Goal: Task Accomplishment & Management: Complete application form

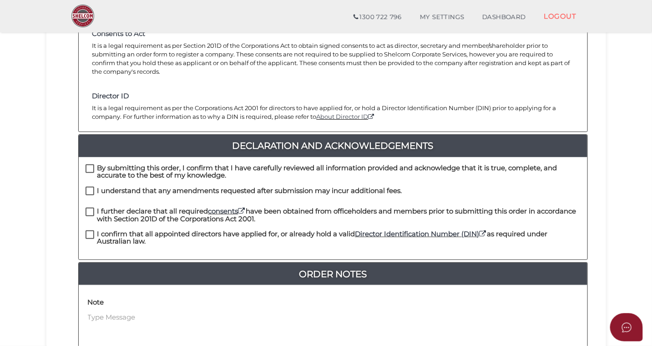
scroll to position [150, 0]
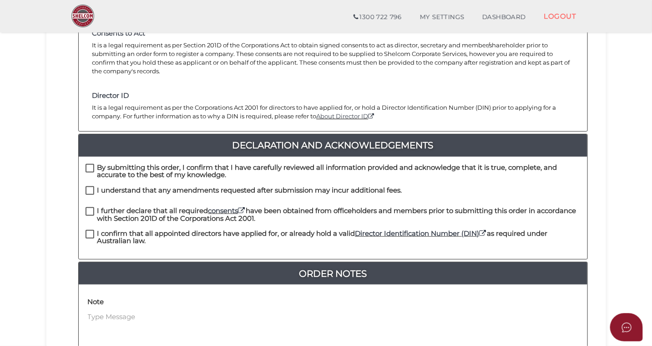
click at [90, 164] on label "By submitting this order, I confirm that I have carefully reviewed all informat…" at bounding box center [333, 169] width 495 height 11
checkbox input "true"
click at [91, 187] on label "I understand that any amendments requested after submission may incur additiona…" at bounding box center [244, 192] width 317 height 11
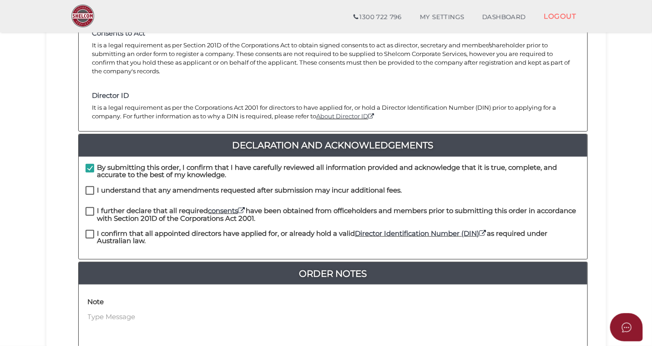
checkbox input "true"
click at [89, 207] on label "I further declare that all required consents have been obtained from officehold…" at bounding box center [333, 212] width 495 height 11
checkbox input "true"
click at [91, 230] on label "I confirm that all appointed directors have applied for, or already hold a vali…" at bounding box center [333, 235] width 495 height 11
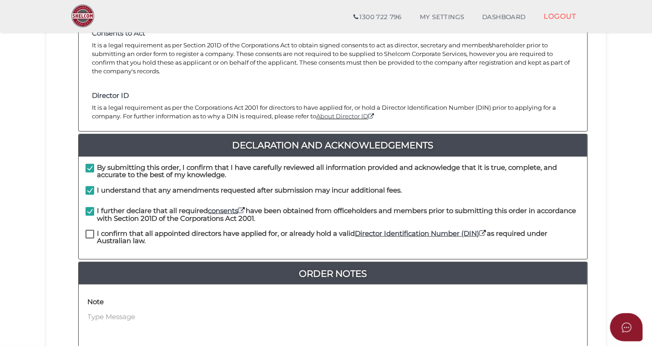
checkbox input "true"
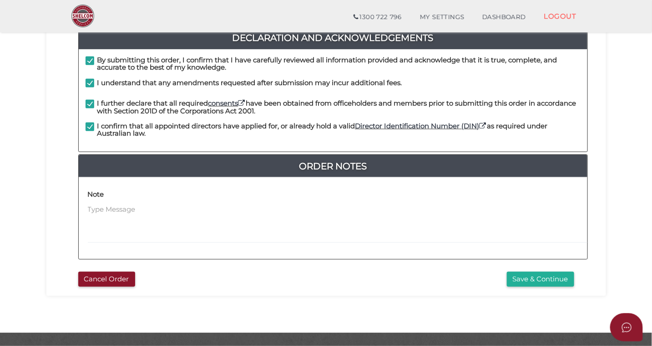
scroll to position [270, 0]
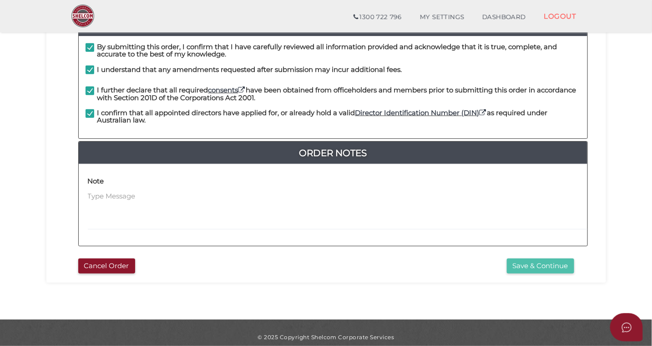
click at [548, 259] on button "Save & Continue" at bounding box center [540, 266] width 67 height 15
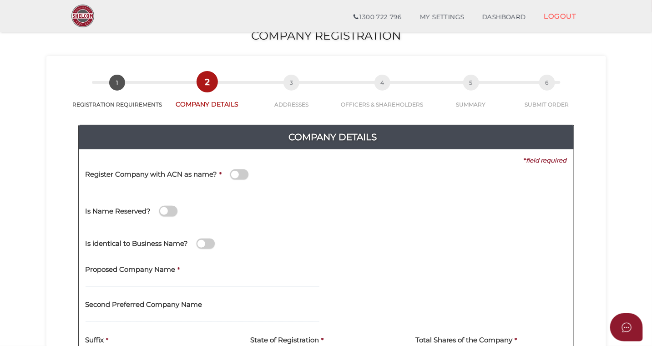
scroll to position [10, 0]
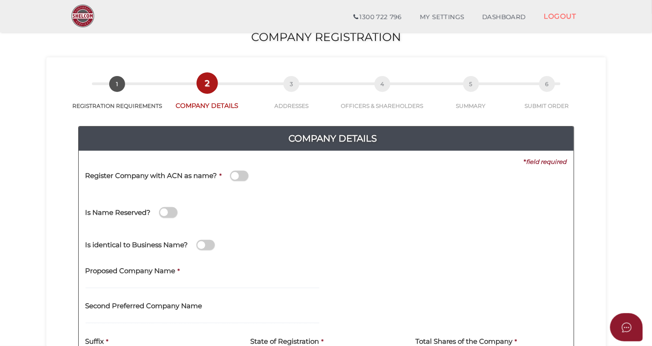
click at [242, 174] on span at bounding box center [239, 176] width 18 height 10
click at [0, 0] on input "checkbox" at bounding box center [0, 0] width 0 height 0
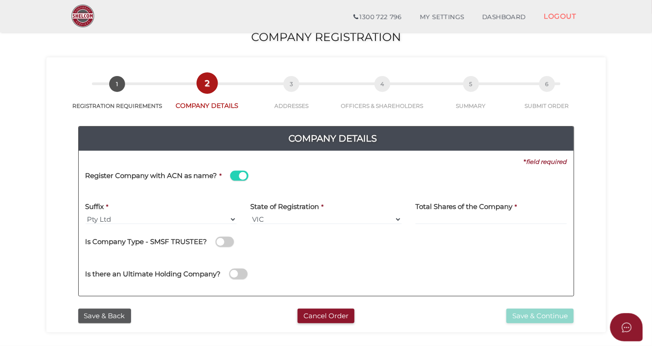
click at [236, 175] on span at bounding box center [239, 176] width 18 height 10
click at [0, 0] on input "checkbox" at bounding box center [0, 0] width 0 height 0
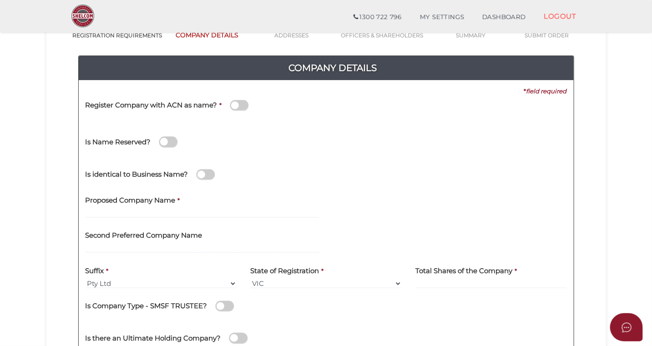
scroll to position [76, 0]
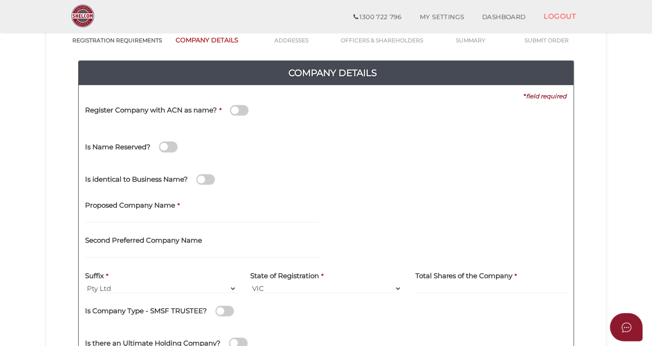
click at [241, 109] on span at bounding box center [239, 110] width 18 height 10
click at [0, 0] on input "checkbox" at bounding box center [0, 0] width 0 height 0
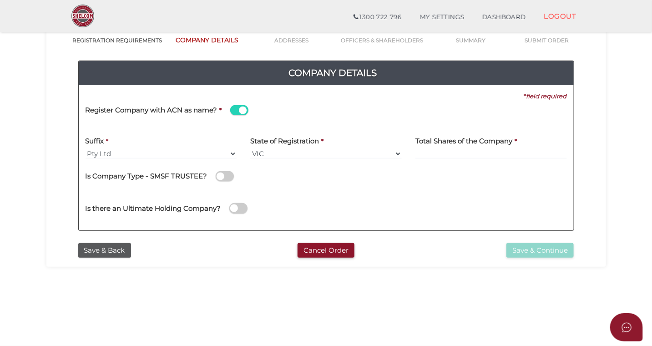
click at [241, 109] on span at bounding box center [239, 110] width 18 height 10
click at [0, 0] on input "checkbox" at bounding box center [0, 0] width 0 height 0
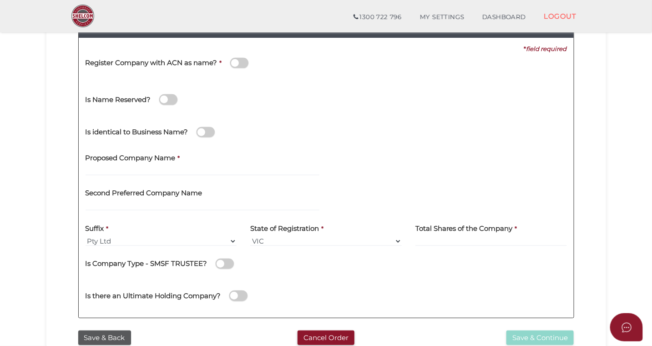
scroll to position [123, 0]
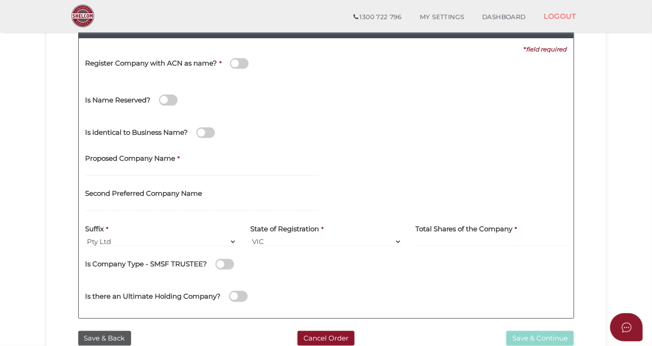
click at [240, 64] on span at bounding box center [239, 63] width 18 height 10
click at [0, 0] on input "checkbox" at bounding box center [0, 0] width 0 height 0
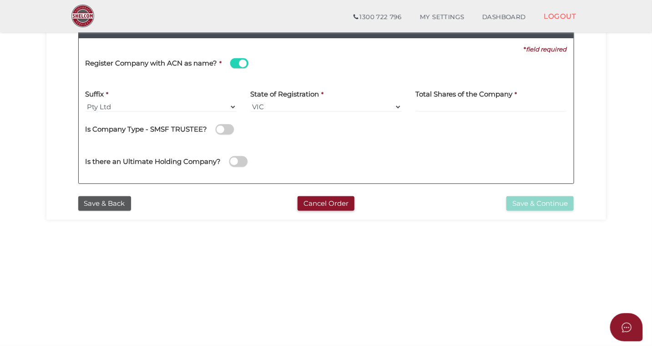
click at [237, 63] on span at bounding box center [239, 63] width 18 height 10
click at [0, 0] on input "checkbox" at bounding box center [0, 0] width 0 height 0
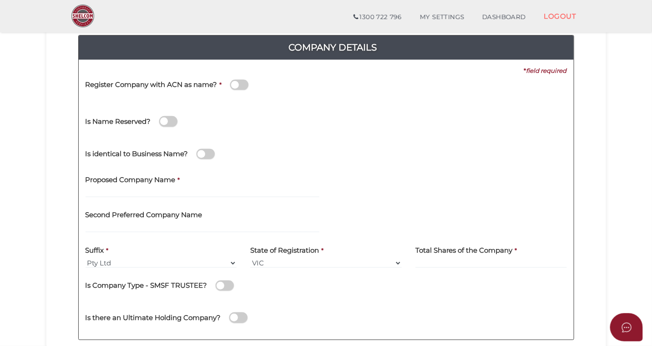
scroll to position [102, 0]
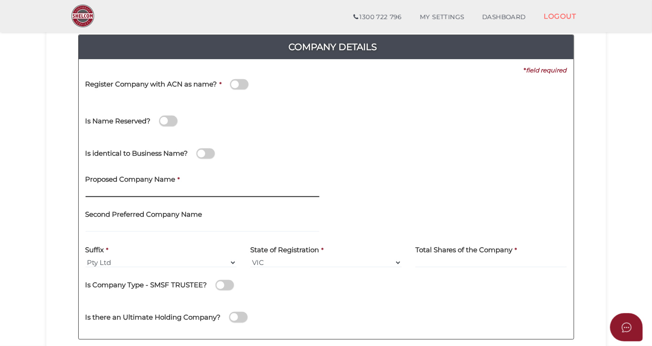
click at [179, 190] on input "text" at bounding box center [203, 192] width 234 height 10
type input "Guppy Consulting"
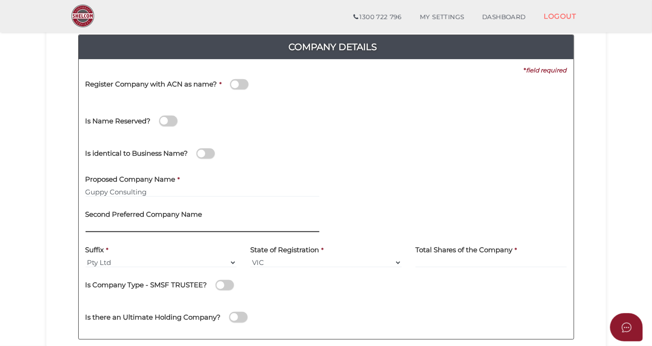
click at [141, 225] on input "text" at bounding box center [203, 227] width 234 height 10
type input "Guppy Management Consulting"
click at [248, 224] on input "Guppy Management Consulting" at bounding box center [203, 227] width 234 height 10
drag, startPoint x: 203, startPoint y: 225, endPoint x: 75, endPoint y: 231, distance: 127.6
click at [75, 231] on div "Company Details 0f6e52f5f2eca68b2693963826271084 5f690944ac4919d795643434ccce4f…" at bounding box center [326, 183] width 546 height 329
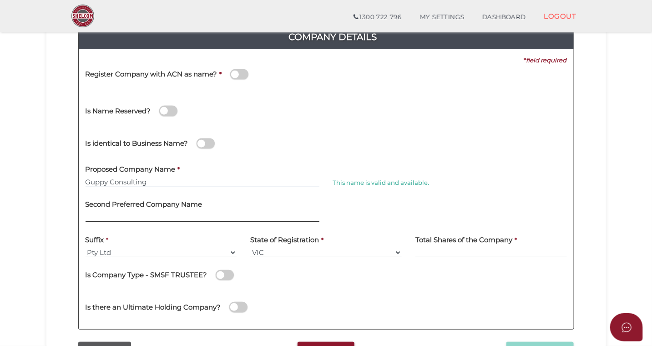
scroll to position [112, 0]
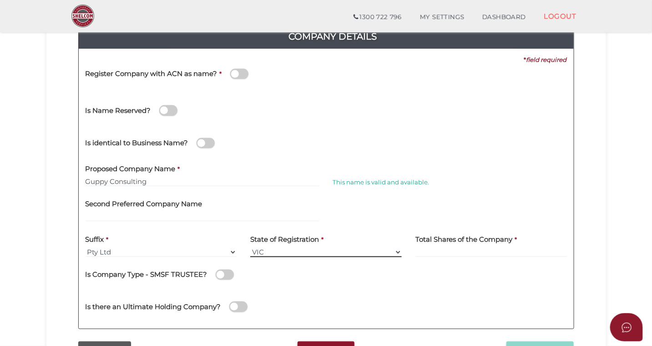
click at [398, 254] on select "VIC ACT NSW NT QLD TAS WA SA" at bounding box center [326, 252] width 152 height 10
select select "[GEOGRAPHIC_DATA]"
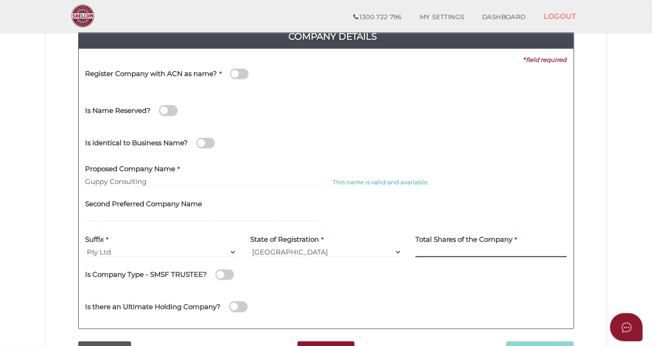
click at [441, 251] on input at bounding box center [492, 252] width 152 height 10
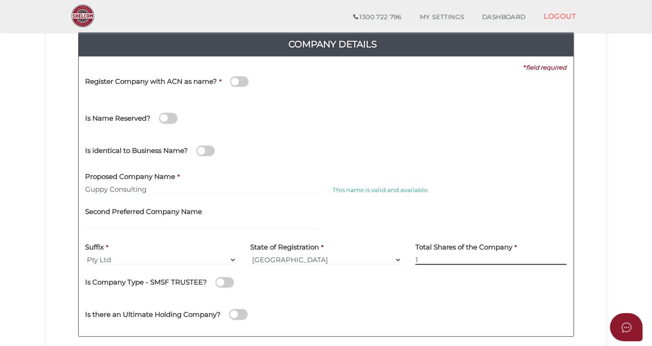
scroll to position [105, 0]
type input "1"
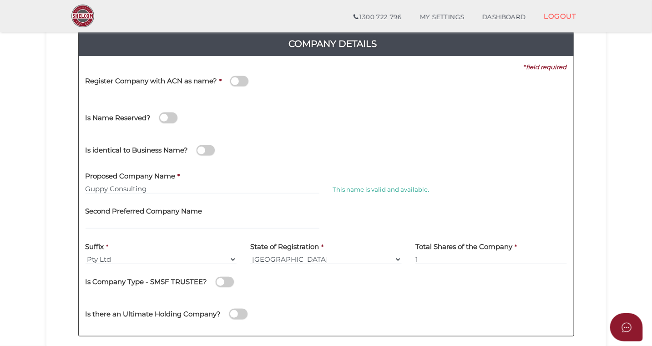
click at [172, 117] on span at bounding box center [168, 117] width 18 height 10
click at [0, 0] on input "checkbox" at bounding box center [0, 0] width 0 height 0
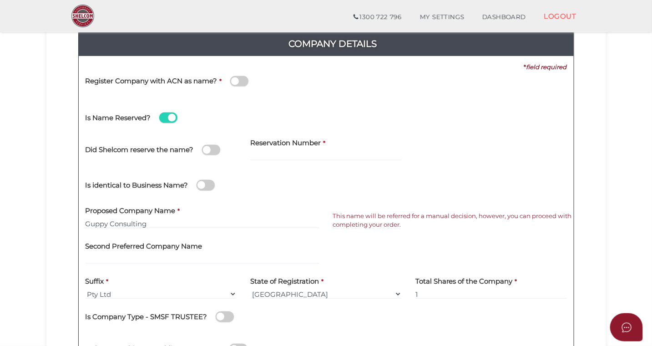
click at [162, 118] on span at bounding box center [168, 117] width 18 height 10
click at [0, 0] on input "checkbox" at bounding box center [0, 0] width 0 height 0
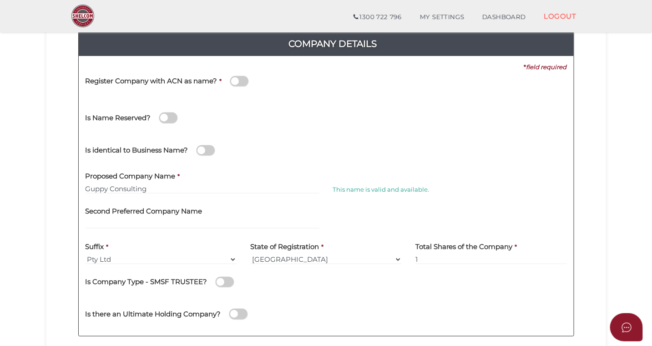
click at [208, 150] on span at bounding box center [206, 150] width 18 height 10
click at [0, 0] on input "checkbox" at bounding box center [0, 0] width 0 height 0
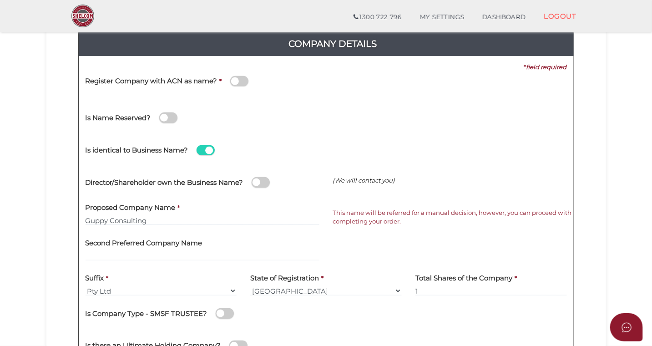
click at [205, 148] on span at bounding box center [206, 150] width 18 height 10
click at [0, 0] on input "checkbox" at bounding box center [0, 0] width 0 height 0
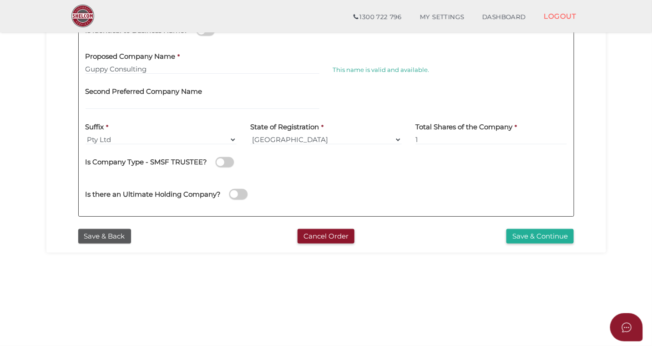
scroll to position [279, 0]
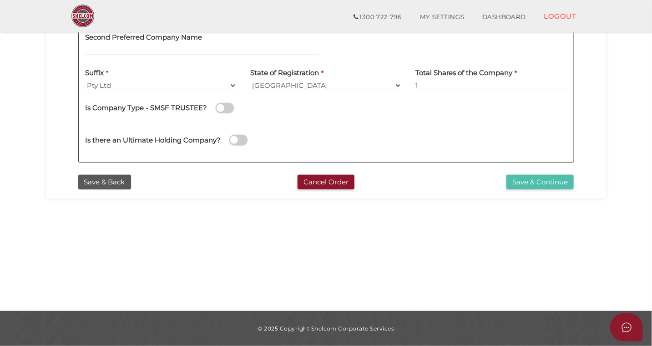
click at [532, 180] on button "Save & Continue" at bounding box center [540, 182] width 67 height 15
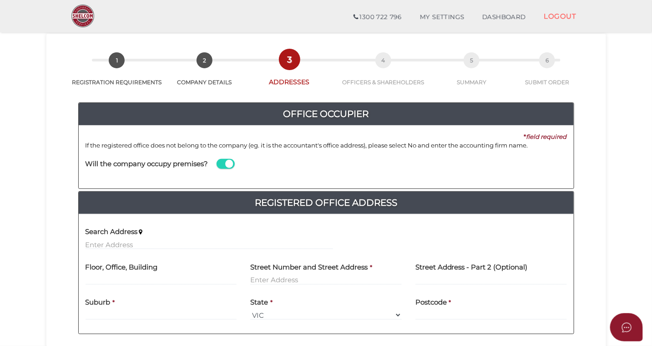
scroll to position [37, 0]
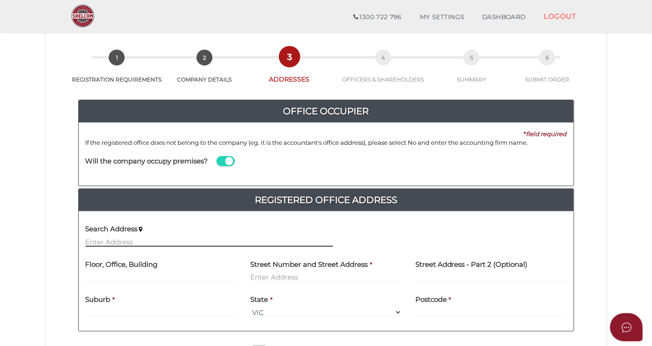
click at [138, 239] on input "text" at bounding box center [210, 242] width 248 height 10
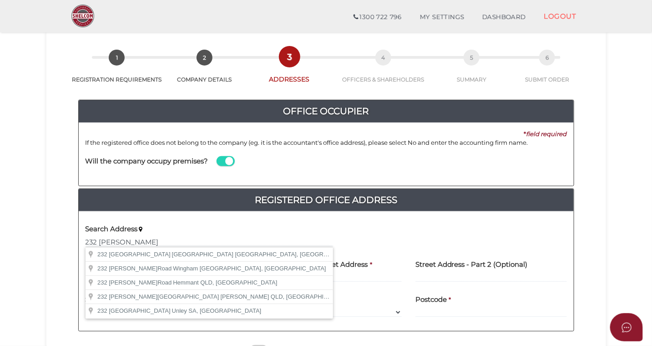
type input "[STREET_ADDRESS][PERSON_NAME]"
type input "232 Youngs Road"
type input "Wingham"
select select "[GEOGRAPHIC_DATA]"
type input "2429"
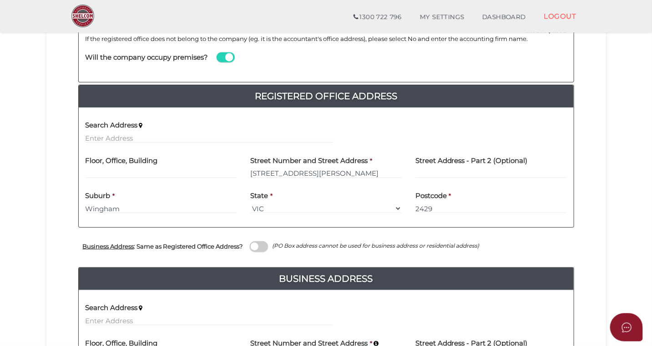
scroll to position [140, 0]
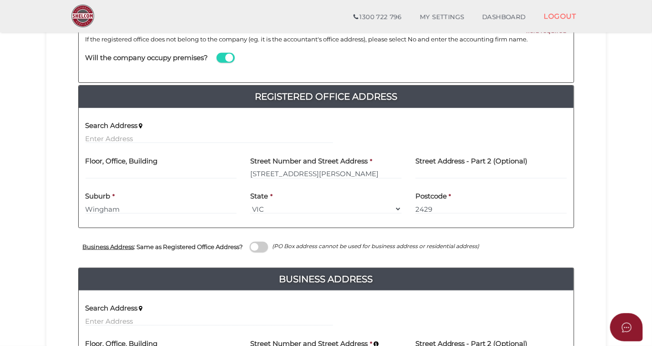
click at [264, 246] on span at bounding box center [259, 247] width 18 height 10
click at [0, 0] on input "checkbox" at bounding box center [0, 0] width 0 height 0
type input "232 Youngs Road"
type input "Wingham"
select select "[GEOGRAPHIC_DATA]"
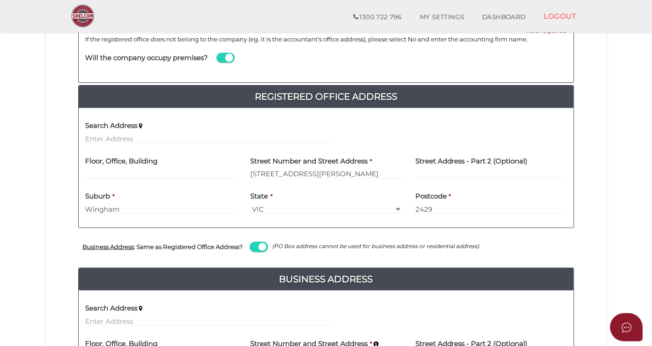
type input "2429"
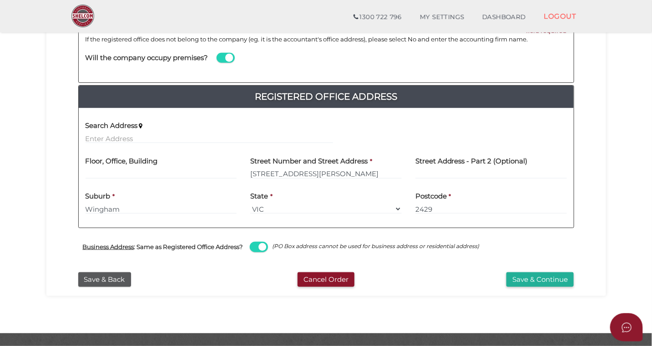
click at [259, 246] on span at bounding box center [259, 247] width 18 height 10
click at [0, 0] on input "checkbox" at bounding box center [0, 0] width 0 height 0
select select
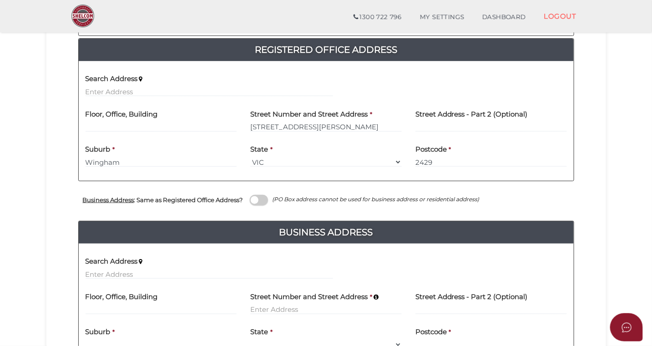
scroll to position [184, 0]
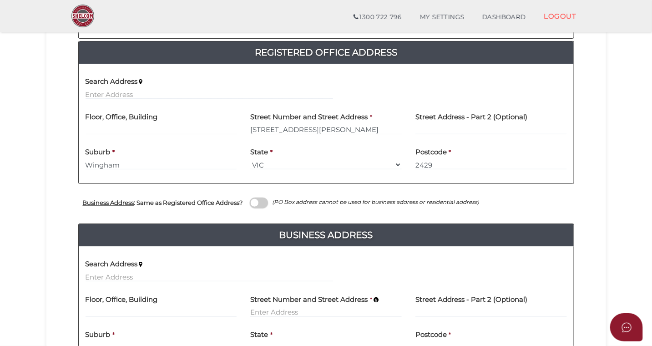
click at [267, 202] on span at bounding box center [259, 203] width 18 height 10
click at [0, 0] on input "checkbox" at bounding box center [0, 0] width 0 height 0
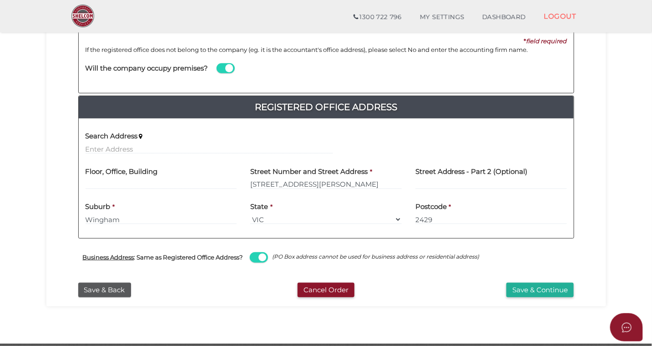
scroll to position [134, 0]
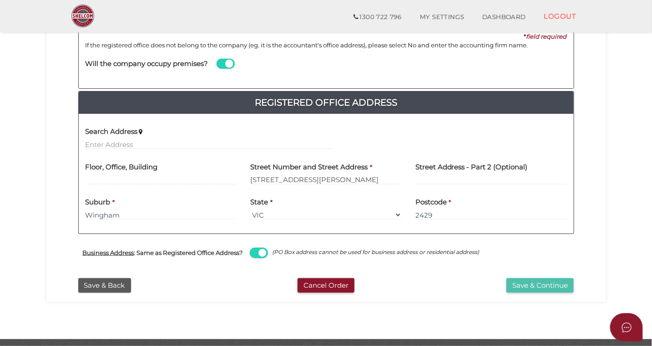
click at [528, 286] on button "Save & Continue" at bounding box center [540, 285] width 67 height 15
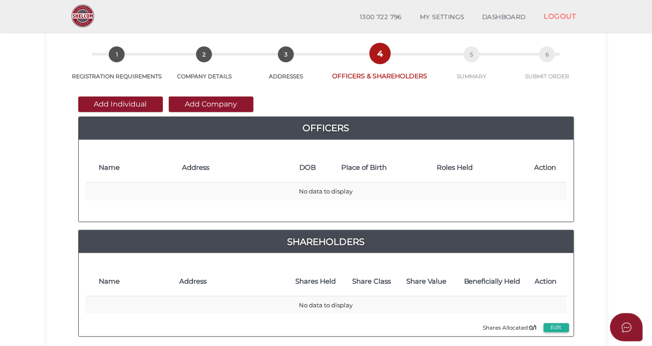
scroll to position [49, 0]
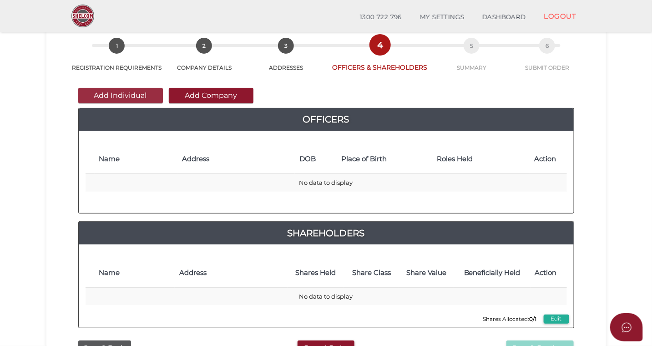
click at [142, 93] on button "Add Individual" at bounding box center [120, 95] width 85 height 15
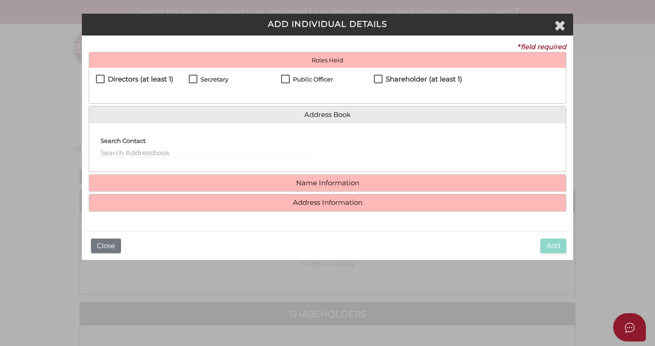
click at [102, 79] on label "Directors (at least 1)" at bounding box center [134, 81] width 77 height 11
checkbox input "true"
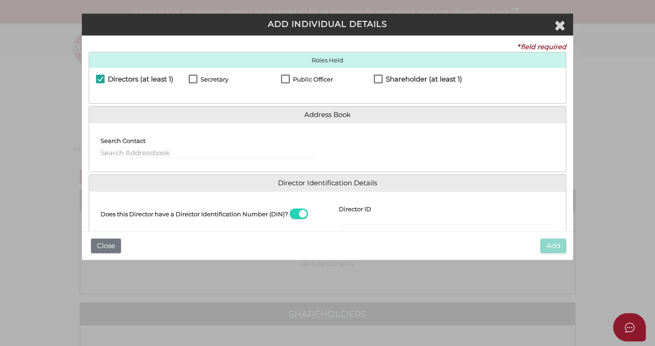
click at [194, 80] on label "Secretary" at bounding box center [209, 81] width 40 height 11
checkbox input "true"
click at [286, 80] on label "Public Officer" at bounding box center [307, 81] width 52 height 11
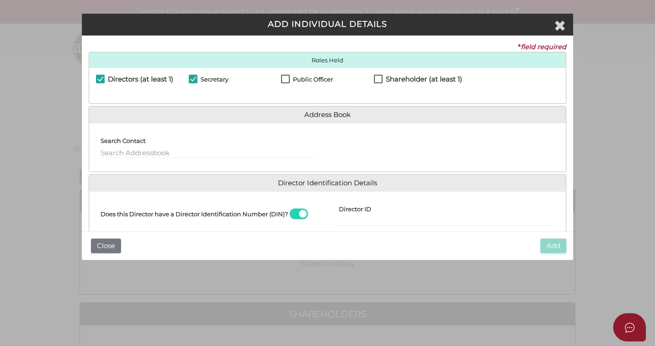
checkbox input "true"
click at [152, 152] on input "text" at bounding box center [209, 153] width 216 height 10
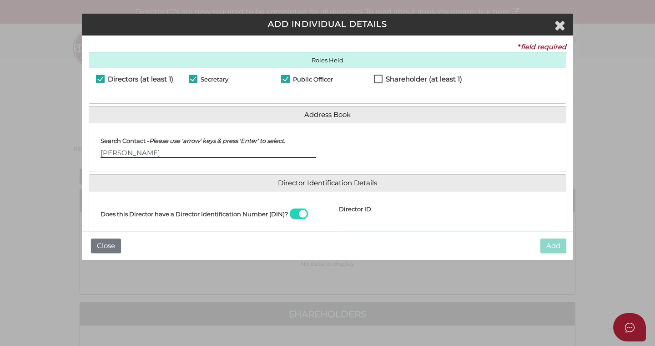
type input "Kerrie Guppy"
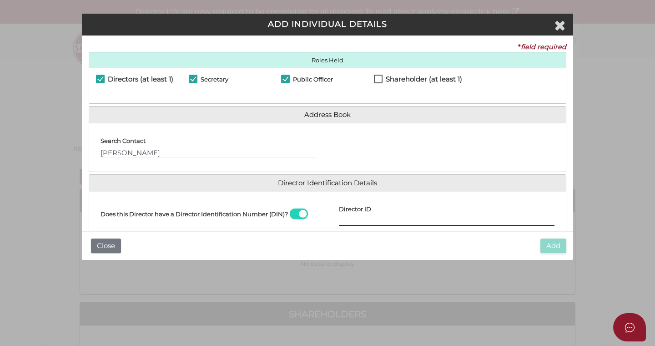
click at [366, 219] on input "Director ID" at bounding box center [447, 221] width 216 height 10
paste input "036 58934 23918"
click at [352, 218] on input "036 58934 23918" at bounding box center [447, 221] width 216 height 10
click at [396, 221] on input "0365893423918" at bounding box center [447, 221] width 216 height 10
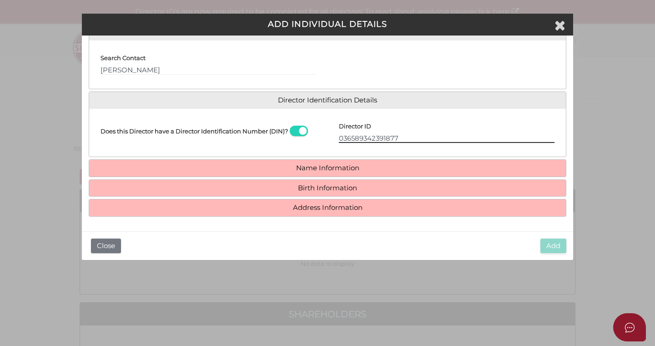
type input "036589342391877"
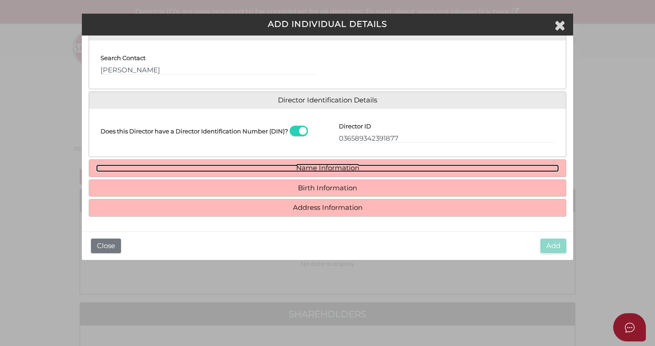
click at [255, 166] on link "Name Information" at bounding box center [327, 168] width 463 height 8
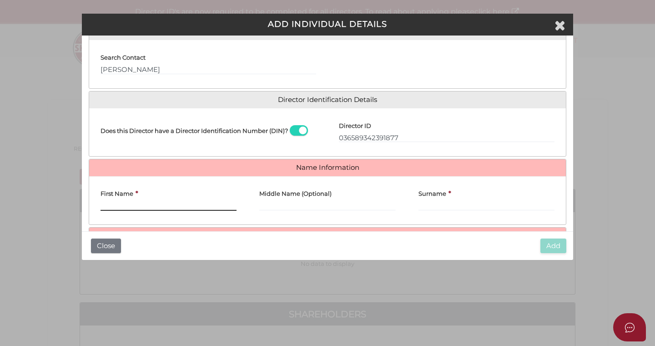
click at [150, 207] on input "First Name" at bounding box center [169, 206] width 136 height 10
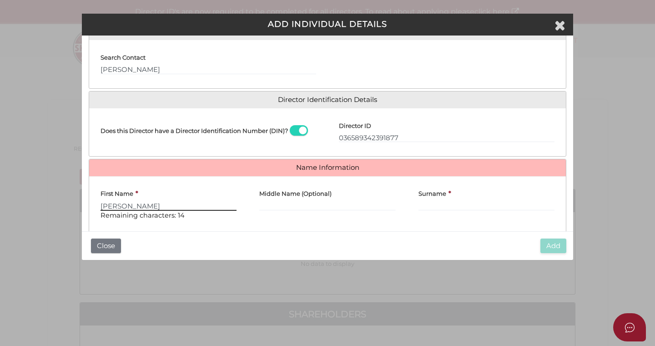
type input "[PERSON_NAME]"
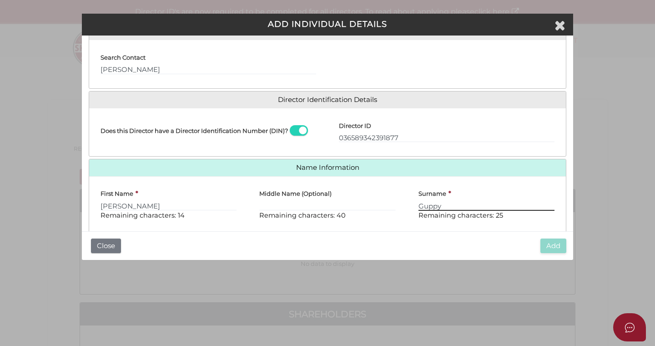
type input "Guppy"
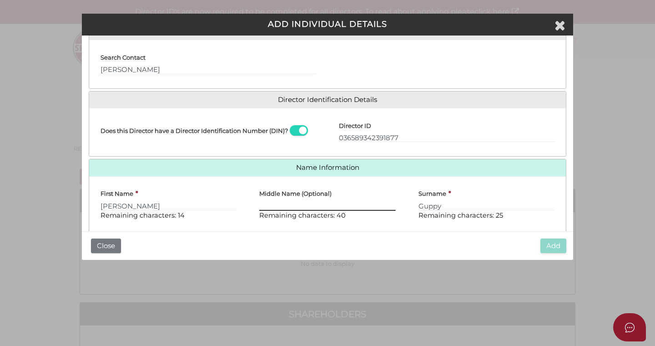
click at [296, 203] on input "Middle Name (Optional)" at bounding box center [327, 206] width 136 height 10
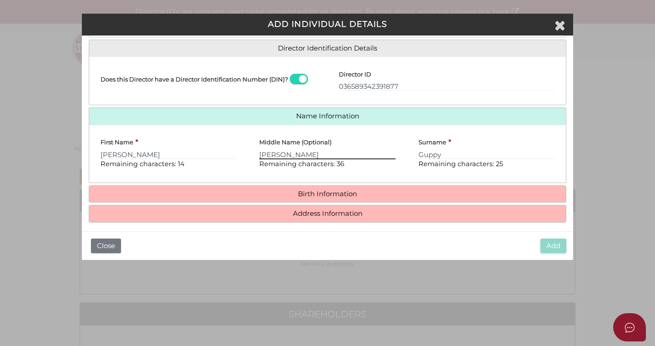
scroll to position [141, 0]
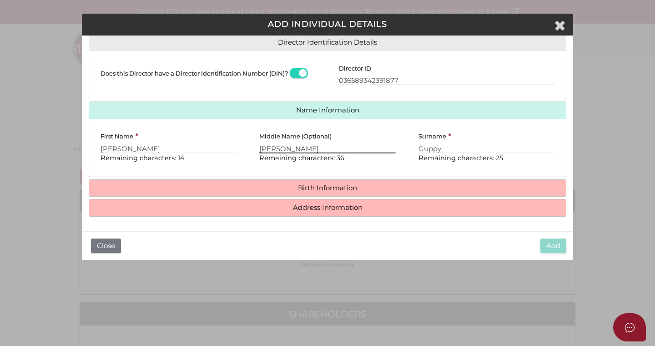
type input "Anne"
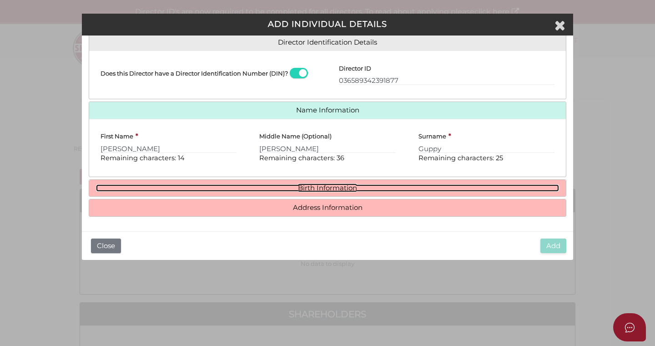
click at [333, 189] on link "Birth Information" at bounding box center [327, 188] width 463 height 8
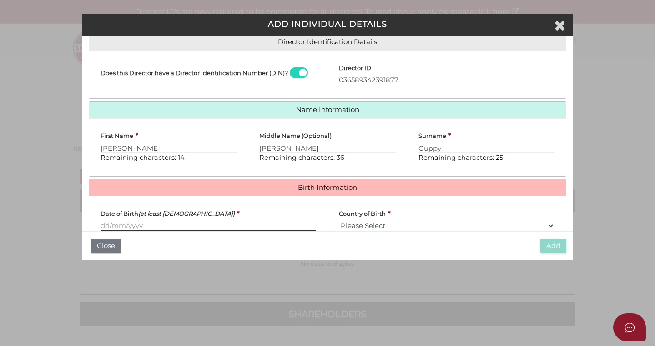
click at [194, 229] on input "Date of Birth (at least 18 years old)" at bounding box center [209, 226] width 216 height 10
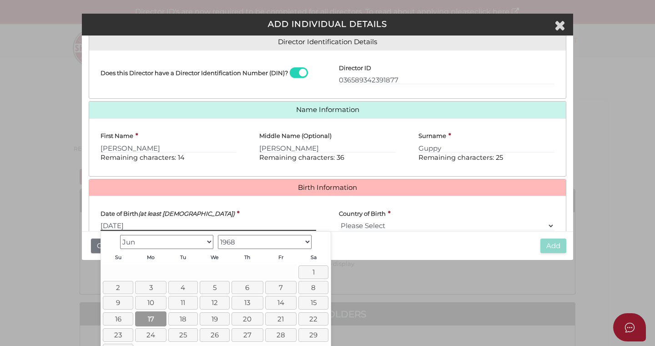
type input "[DATE]"
click at [152, 316] on link "17" at bounding box center [150, 318] width 31 height 15
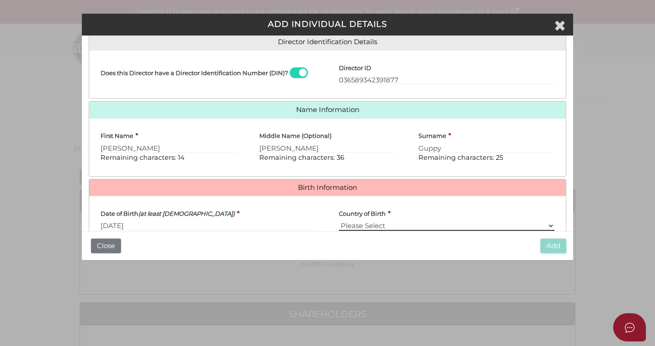
click at [355, 226] on select "Please Select v Australia Afghanistan Albania Algeria American Samoa Andorra An…" at bounding box center [447, 226] width 216 height 10
select select "[GEOGRAPHIC_DATA]"
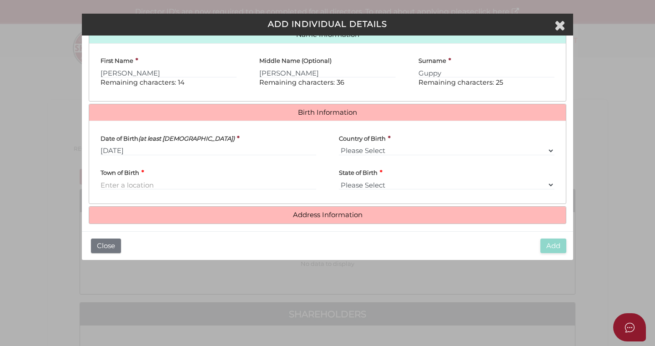
scroll to position [224, 0]
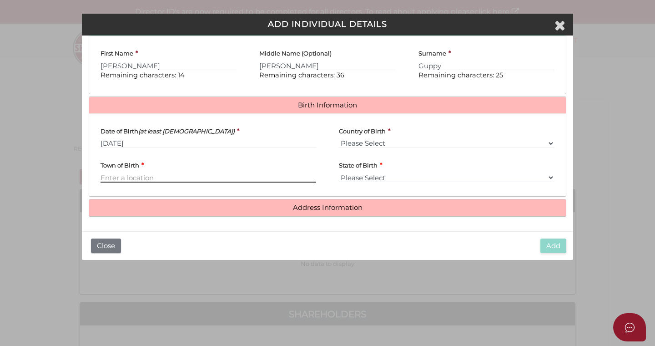
click at [152, 177] on input "Town of Birth" at bounding box center [209, 178] width 216 height 10
type input "Malvern"
select select "VIC"
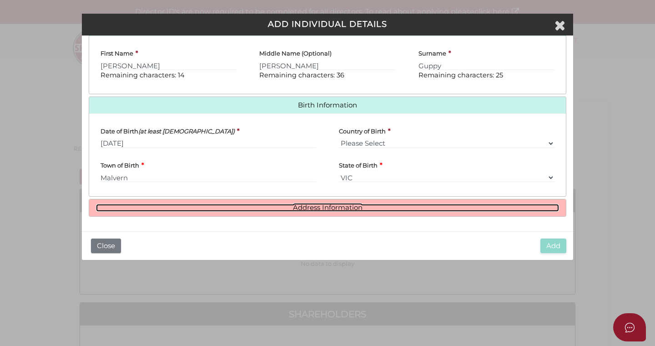
click at [334, 209] on link "Address Information" at bounding box center [327, 208] width 463 height 8
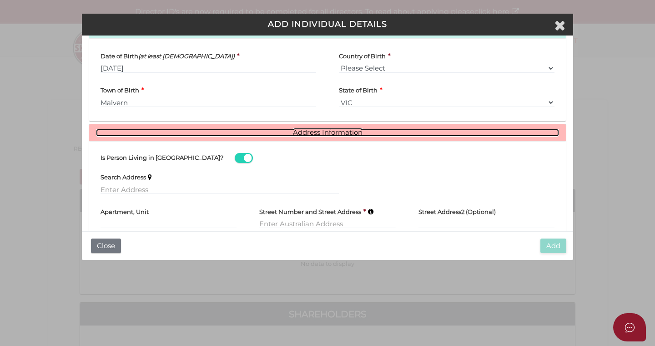
scroll to position [358, 0]
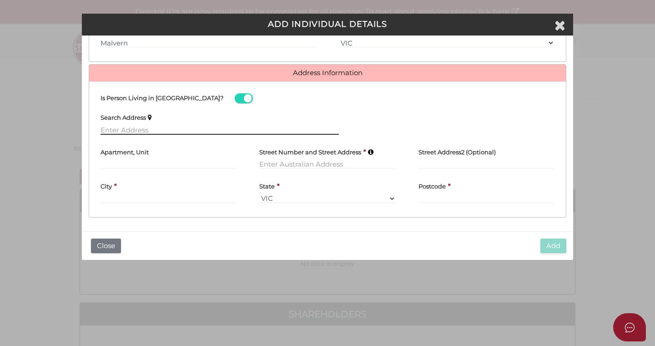
click at [155, 129] on input "text" at bounding box center [220, 130] width 239 height 10
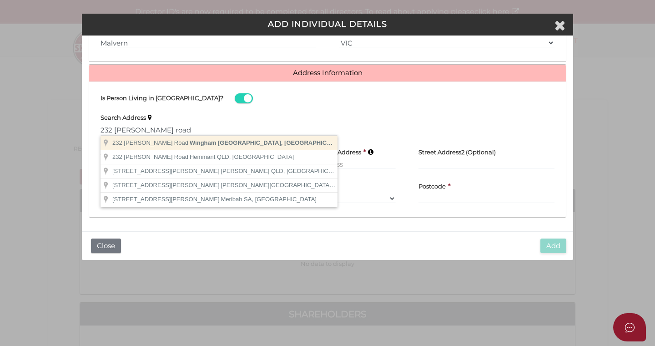
type input "232 Youngs Road, Wingham NSW, Australia"
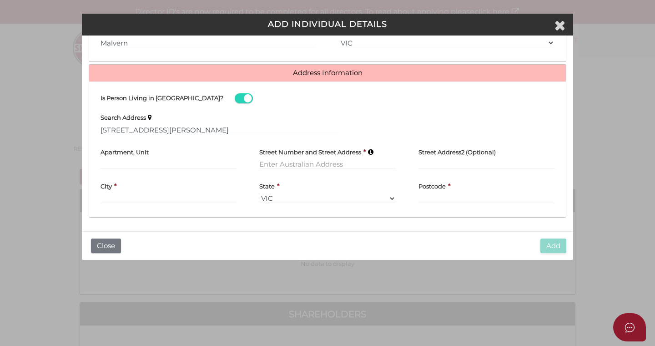
type input "232 Youngs Road"
type input "Wingham"
select select "[GEOGRAPHIC_DATA]"
type input "2429"
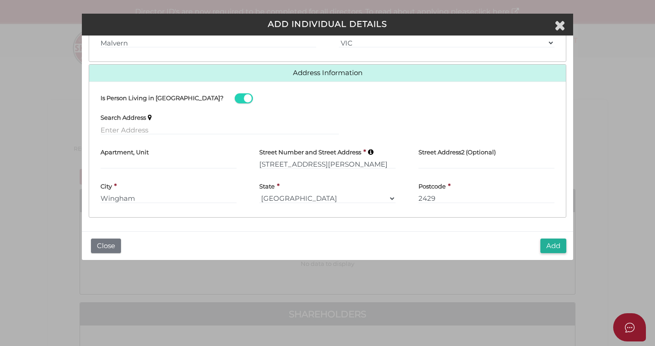
scroll to position [360, 0]
click at [549, 245] on button "Add" at bounding box center [554, 246] width 26 height 15
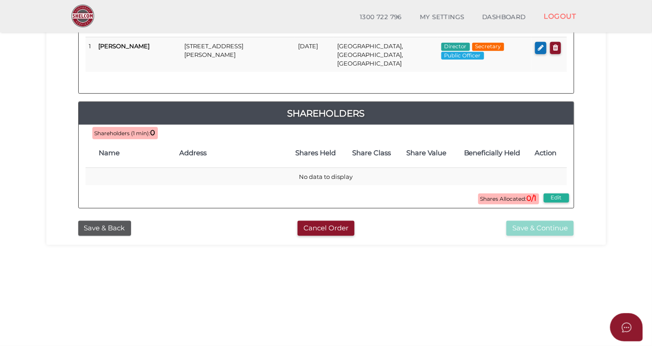
scroll to position [186, 0]
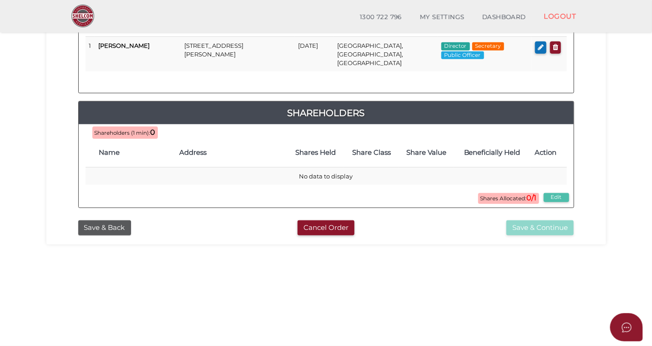
click at [558, 193] on button "Edit" at bounding box center [556, 197] width 25 height 9
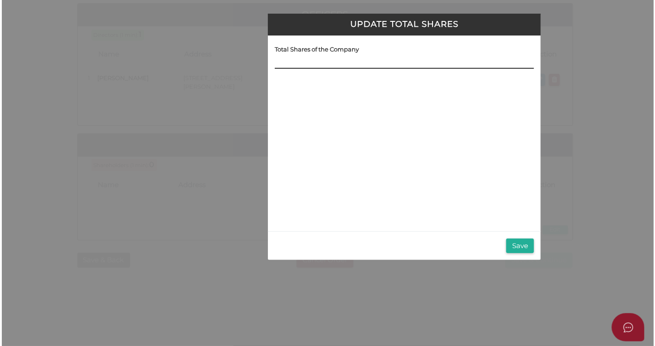
scroll to position [0, 0]
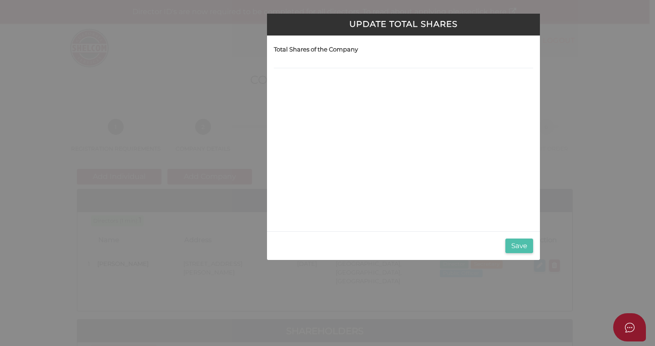
click at [516, 246] on button "Save" at bounding box center [520, 246] width 28 height 15
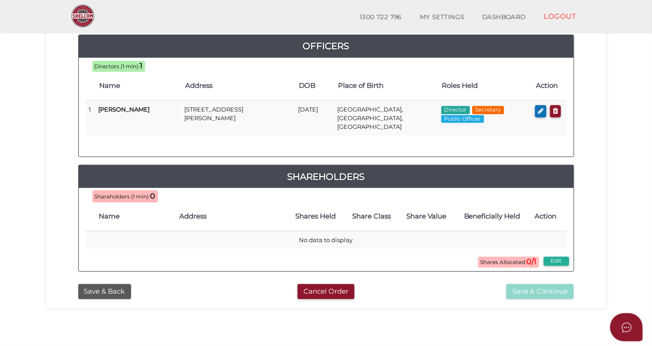
scroll to position [131, 0]
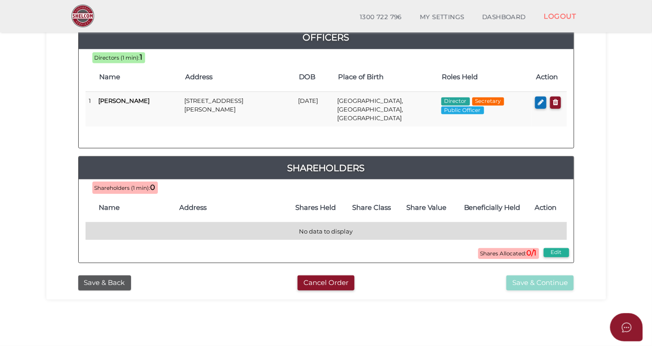
click at [321, 222] on td "No data to display" at bounding box center [327, 231] width 482 height 18
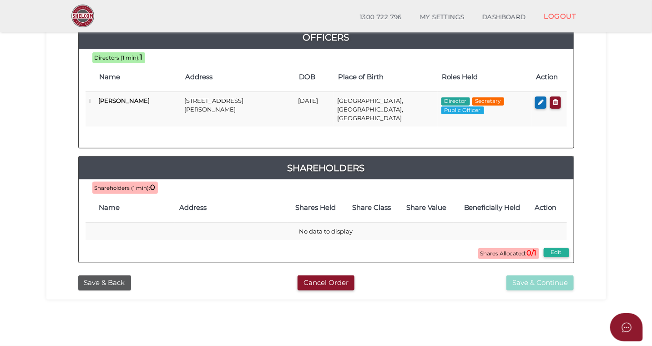
click at [503, 248] on span "Shares Allocated: 0/1" at bounding box center [508, 253] width 61 height 11
click at [557, 248] on button "Edit" at bounding box center [556, 252] width 25 height 9
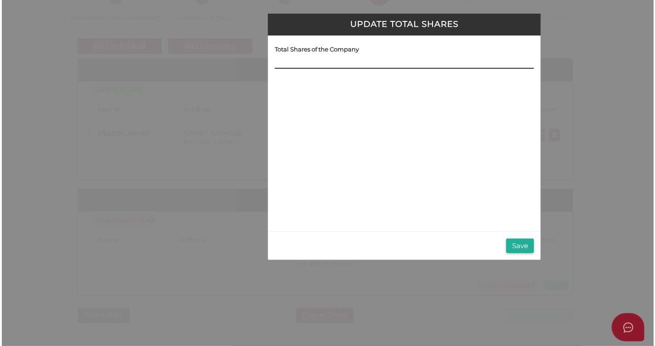
scroll to position [0, 0]
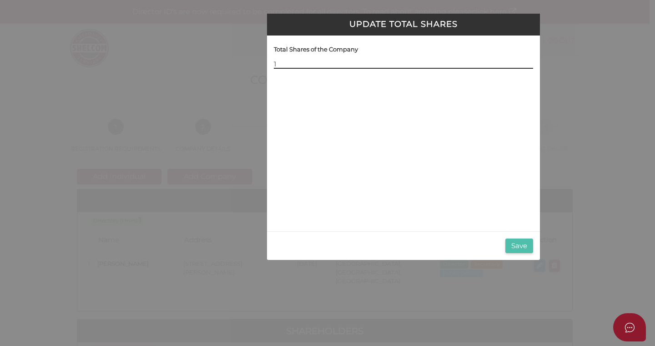
type input "1"
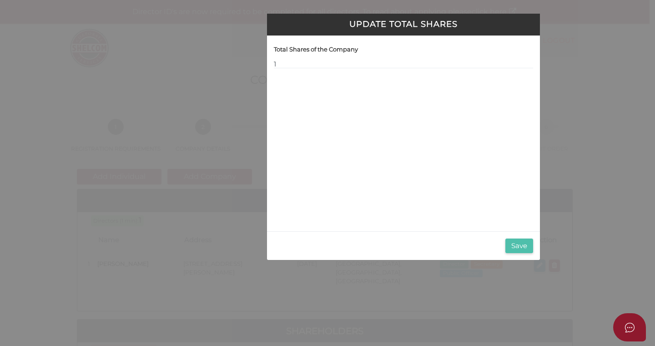
click at [519, 247] on button "Save" at bounding box center [520, 246] width 28 height 15
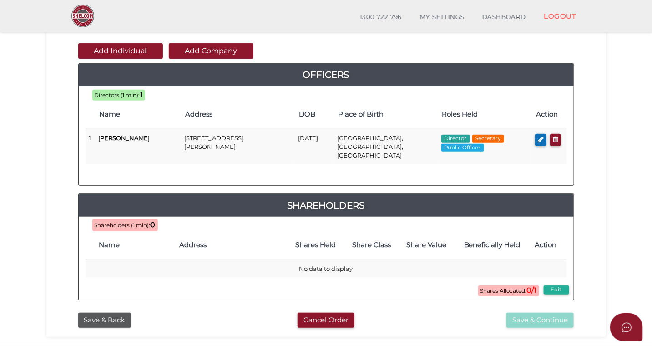
scroll to position [94, 0]
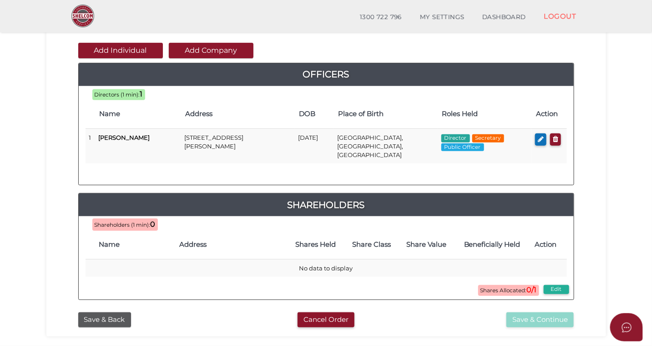
click at [148, 222] on span "Shareholders (1 min):" at bounding box center [123, 225] width 56 height 6
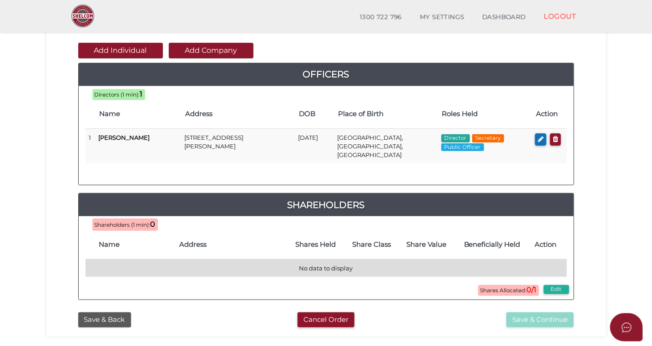
click at [130, 261] on td "No data to display" at bounding box center [327, 268] width 482 height 18
click at [130, 259] on td "No data to display" at bounding box center [327, 268] width 482 height 18
click at [314, 260] on td "No data to display" at bounding box center [327, 268] width 482 height 18
click at [340, 259] on td "No data to display" at bounding box center [327, 268] width 482 height 18
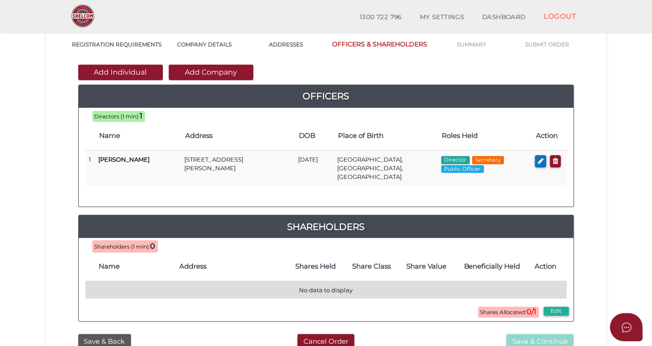
scroll to position [68, 0]
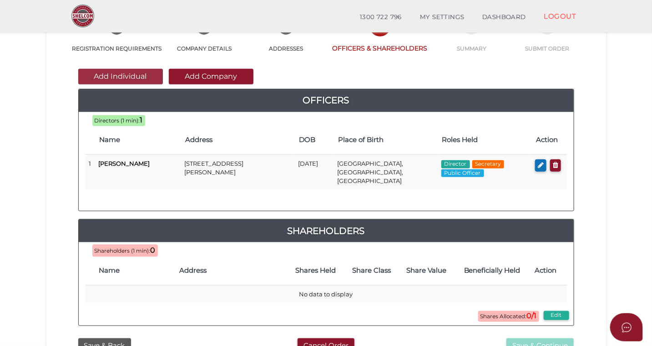
click at [141, 76] on button "Add Individual" at bounding box center [120, 76] width 85 height 15
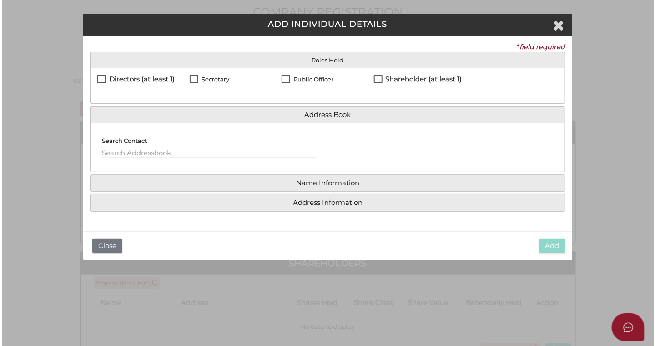
scroll to position [0, 0]
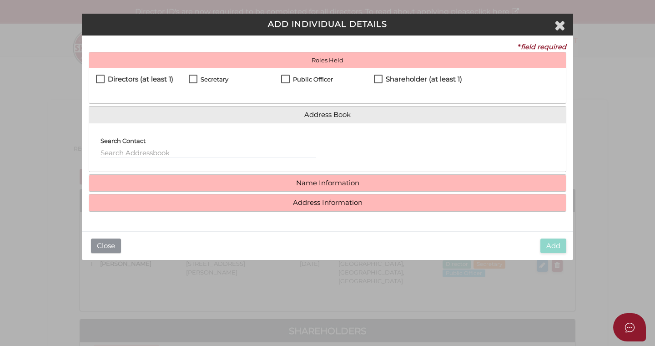
click at [104, 247] on button "Close" at bounding box center [106, 246] width 30 height 15
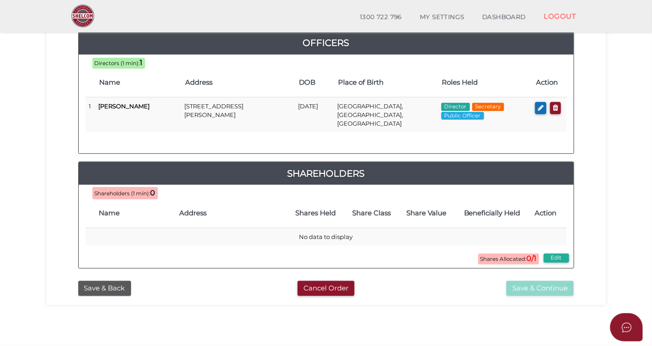
scroll to position [126, 0]
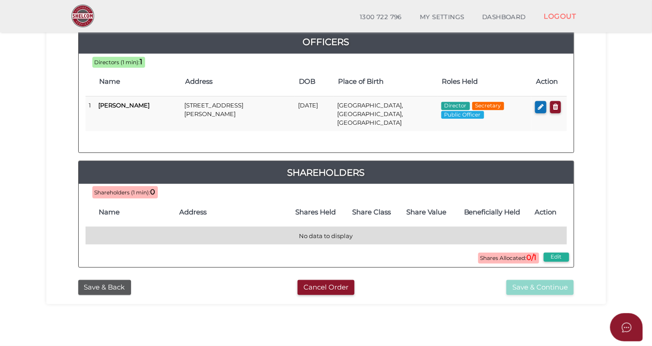
click at [316, 227] on td "No data to display" at bounding box center [327, 236] width 482 height 18
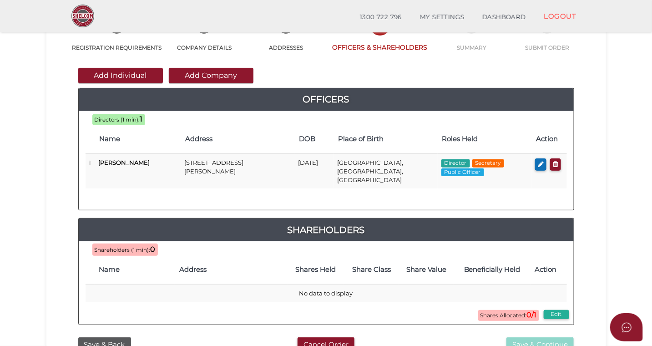
scroll to position [70, 0]
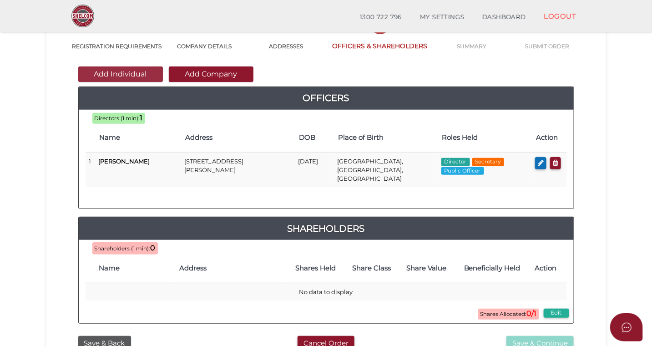
click at [145, 73] on button "Add Individual" at bounding box center [120, 73] width 85 height 15
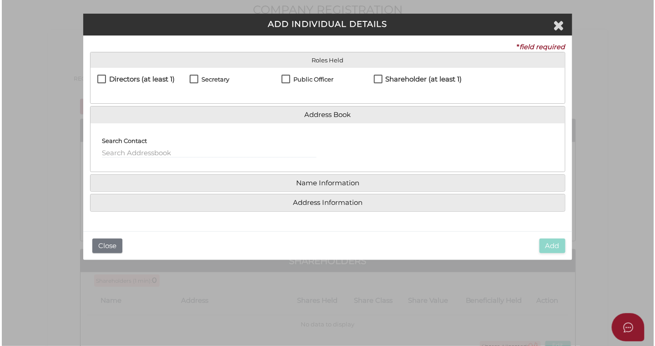
scroll to position [0, 0]
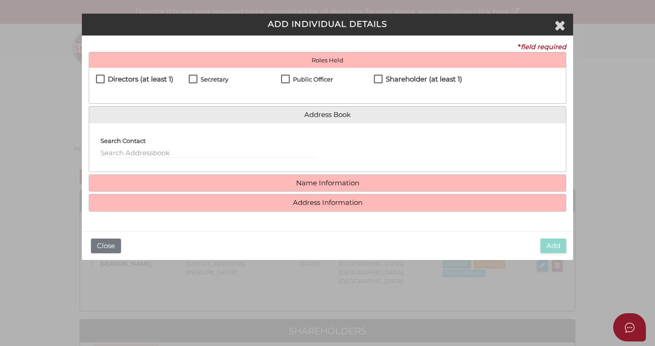
click at [377, 79] on label "Shareholder (at least 1)" at bounding box center [418, 81] width 88 height 11
checkbox input "true"
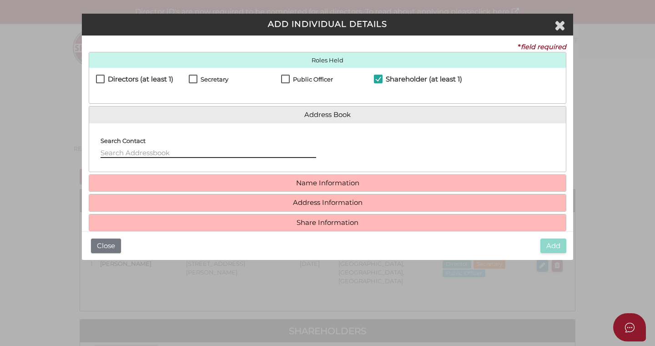
click at [132, 149] on input "text" at bounding box center [209, 153] width 216 height 10
type input "Kerrie Guppy"
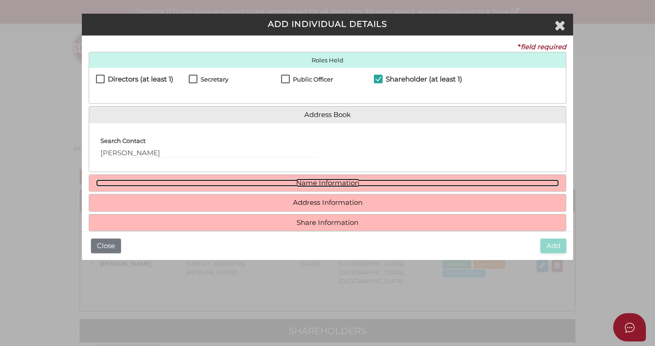
click at [193, 183] on link "Name Information" at bounding box center [327, 183] width 463 height 8
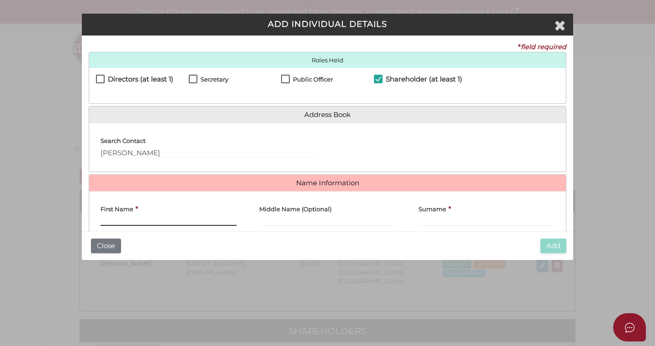
click at [144, 221] on input "First Name" at bounding box center [169, 221] width 136 height 10
type input "[PERSON_NAME]"
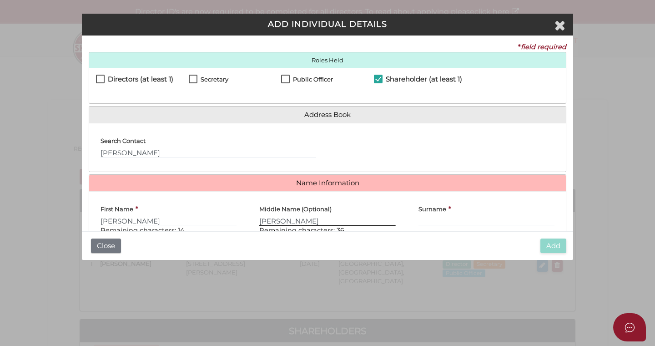
type input "Anne"
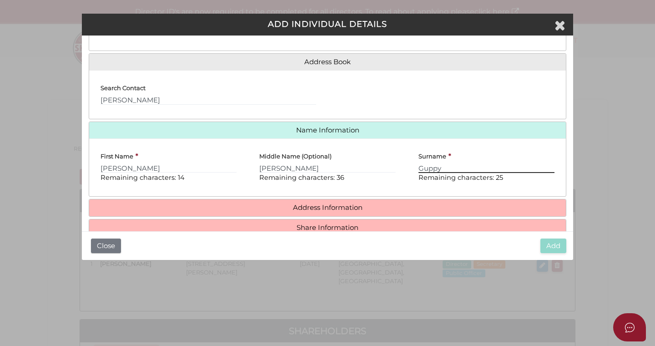
scroll to position [63, 0]
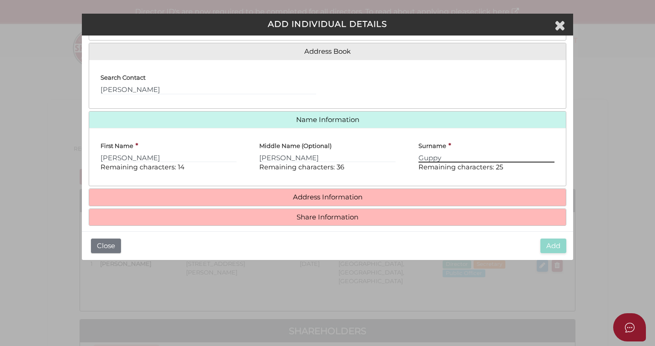
type input "Guppy"
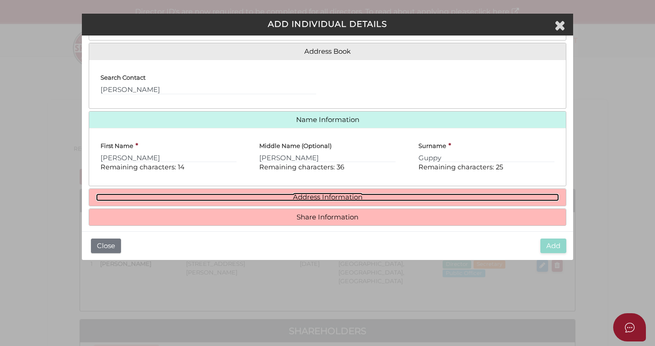
click at [245, 200] on link "Address Information" at bounding box center [327, 197] width 463 height 8
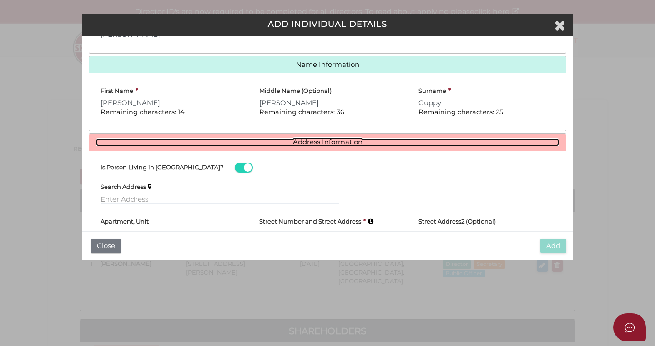
scroll to position [118, 0]
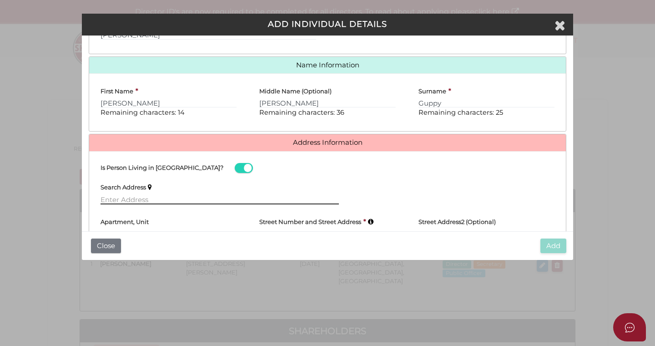
click at [173, 203] on input "text" at bounding box center [220, 199] width 239 height 10
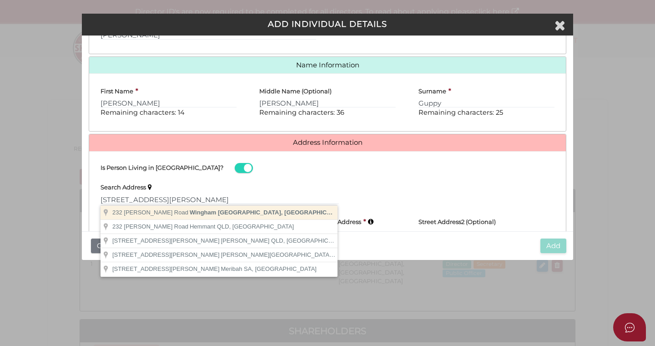
type input "232 Youngs Road, Wingham NSW, Australia"
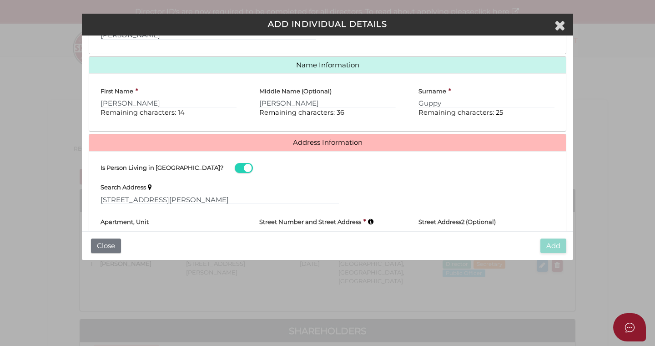
type input "[STREET_ADDRESS][PERSON_NAME]"
type input "Wingham"
select select "[GEOGRAPHIC_DATA]"
type input "2429"
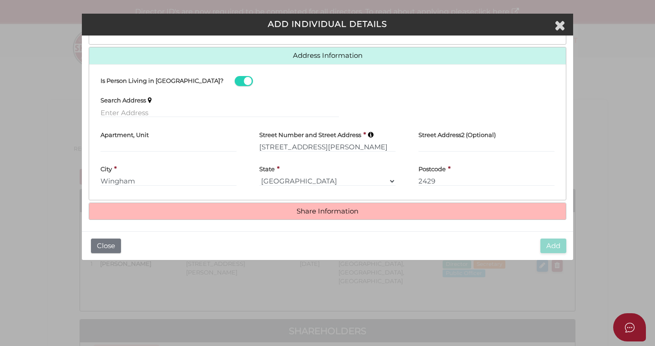
scroll to position [208, 0]
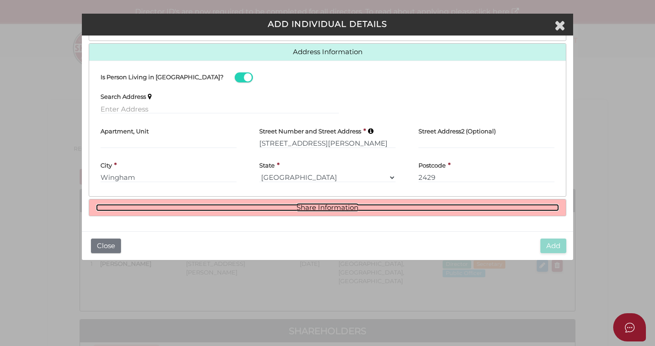
click at [229, 208] on link "Share Information" at bounding box center [327, 208] width 463 height 8
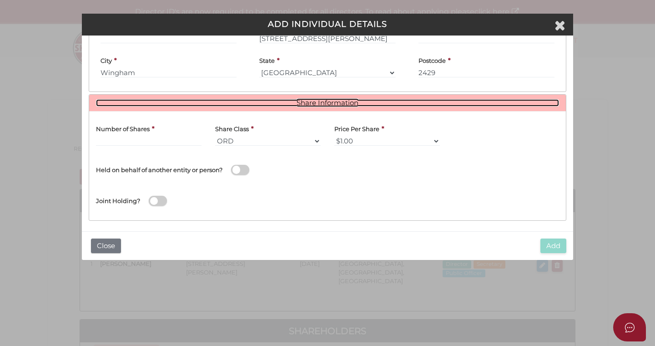
scroll to position [318, 0]
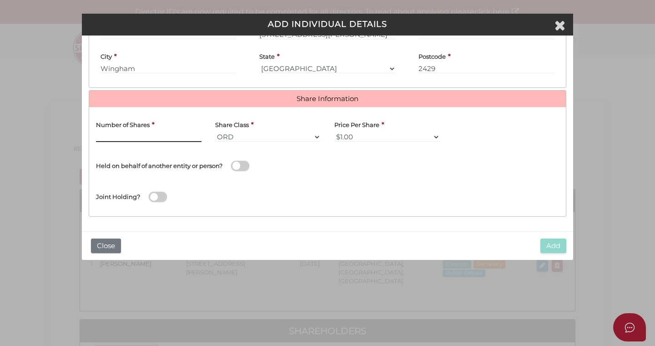
click at [167, 137] on input "text" at bounding box center [149, 137] width 106 height 10
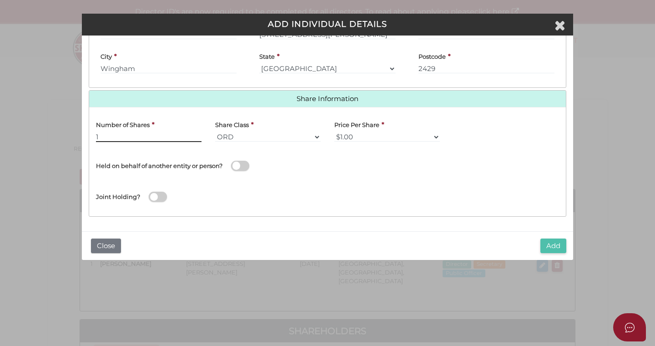
type input "1"
click at [555, 247] on button "Add" at bounding box center [554, 246] width 26 height 15
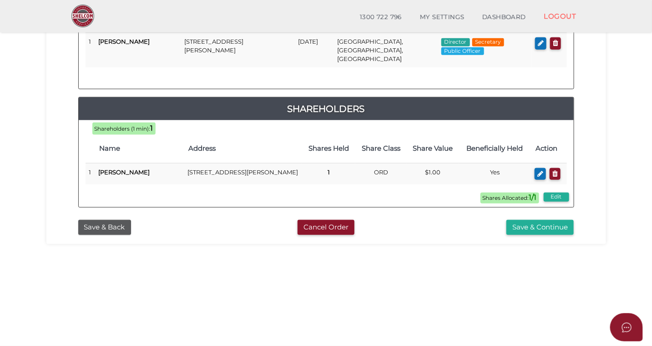
scroll to position [190, 0]
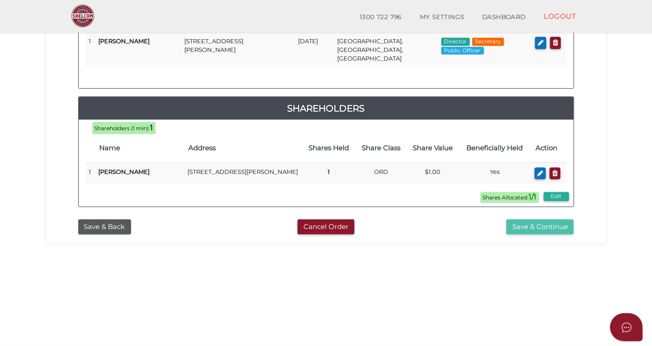
click at [529, 224] on button "Save & Continue" at bounding box center [540, 226] width 67 height 15
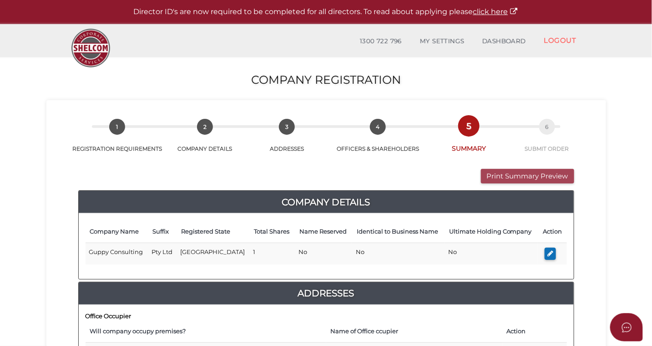
click at [518, 176] on button "Print Summary Preview" at bounding box center [527, 176] width 93 height 15
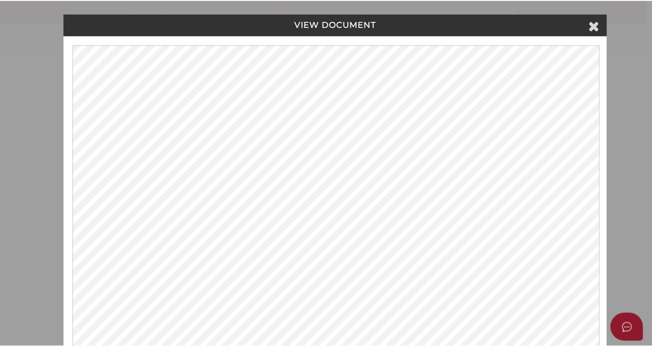
scroll to position [2, 0]
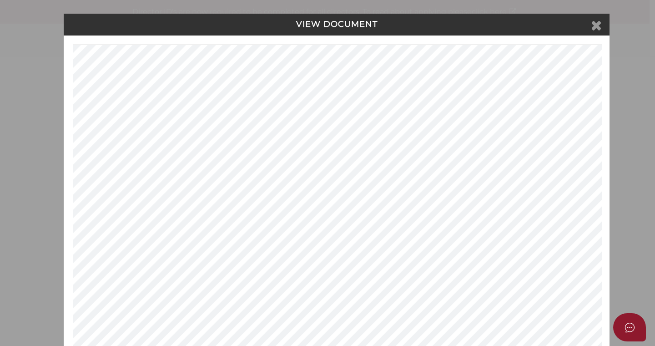
click at [595, 26] on icon at bounding box center [596, 25] width 11 height 14
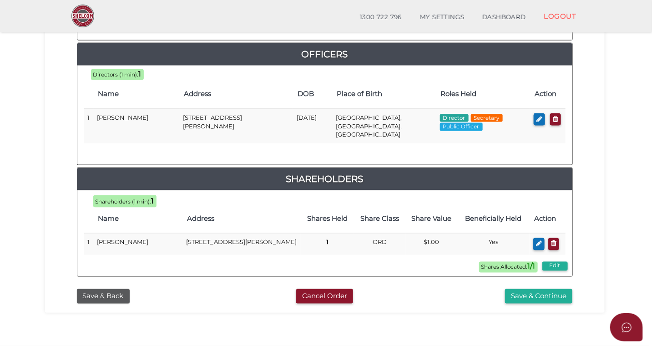
scroll to position [445, 0]
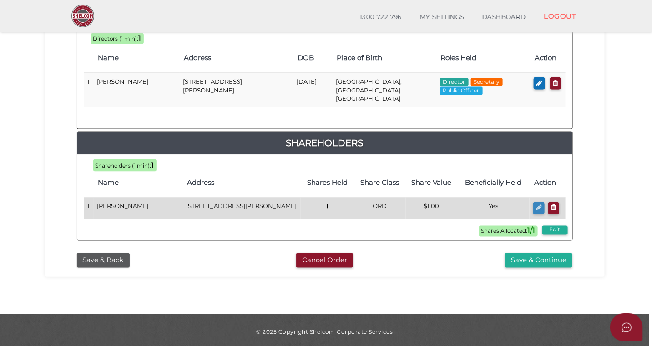
click at [538, 204] on icon "button" at bounding box center [539, 207] width 6 height 7
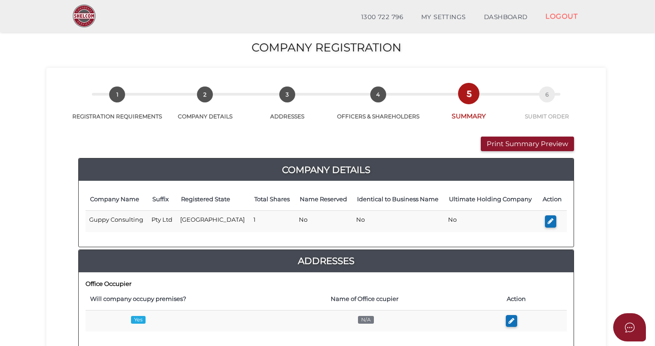
checkbox input "true"
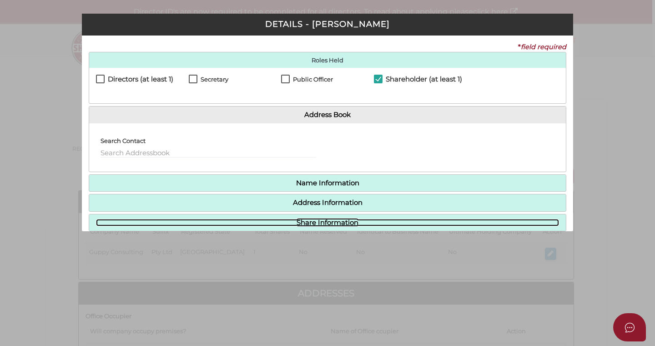
click at [327, 221] on link "Share Information" at bounding box center [327, 223] width 463 height 8
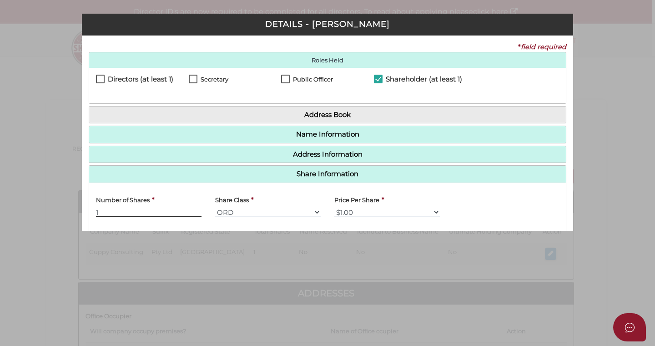
click at [106, 212] on input "1" at bounding box center [149, 212] width 106 height 10
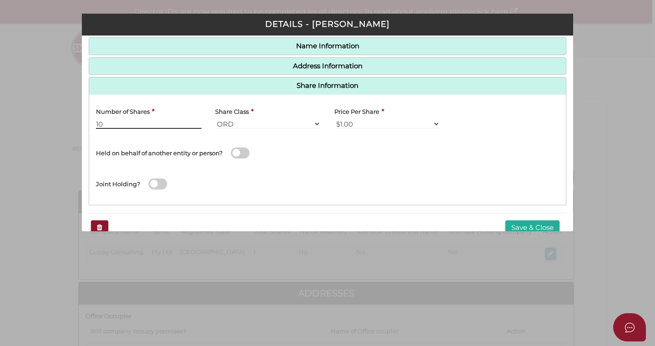
scroll to position [106, 0]
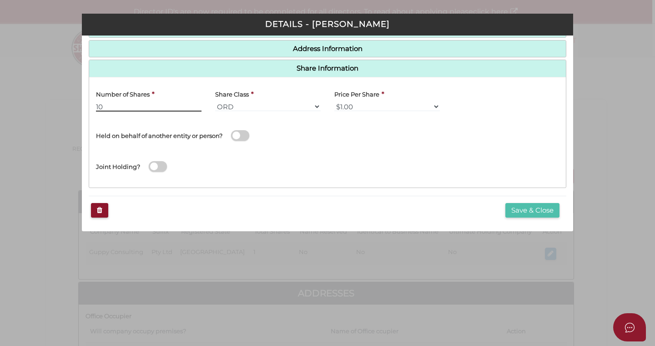
type input "10"
click at [530, 212] on button "Save & Close" at bounding box center [533, 210] width 54 height 15
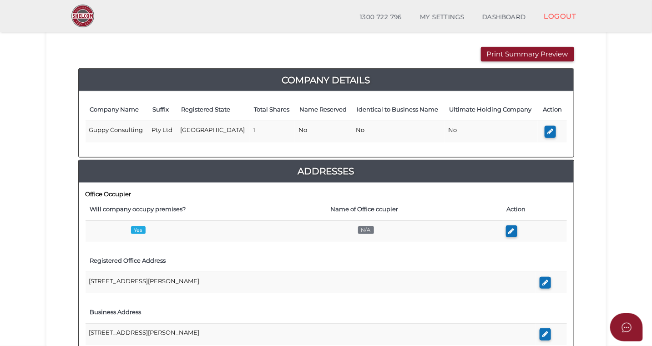
scroll to position [91, 0]
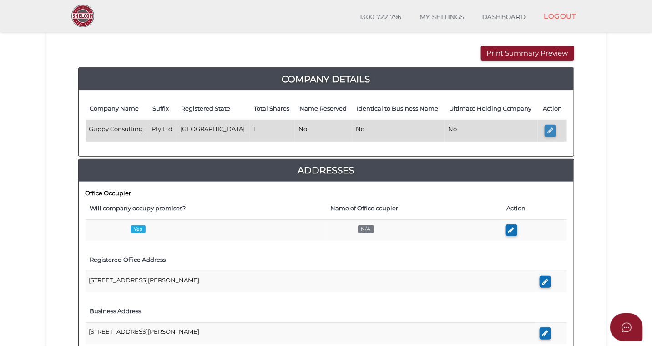
click at [550, 130] on icon "button" at bounding box center [551, 130] width 6 height 7
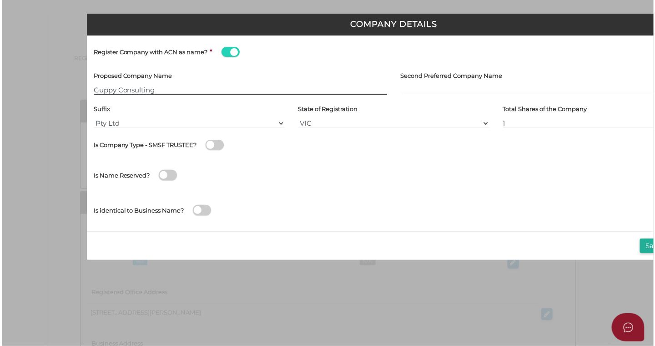
scroll to position [0, 0]
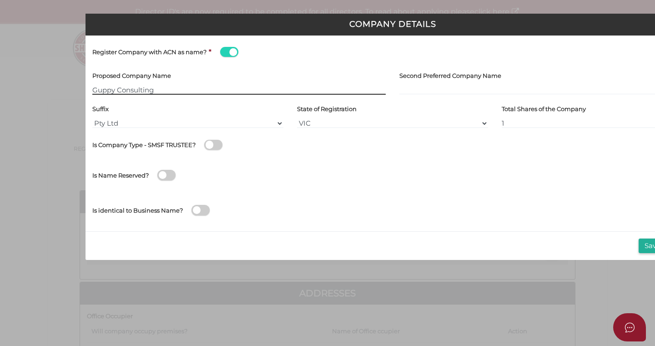
type input "[[ACN Number]]"
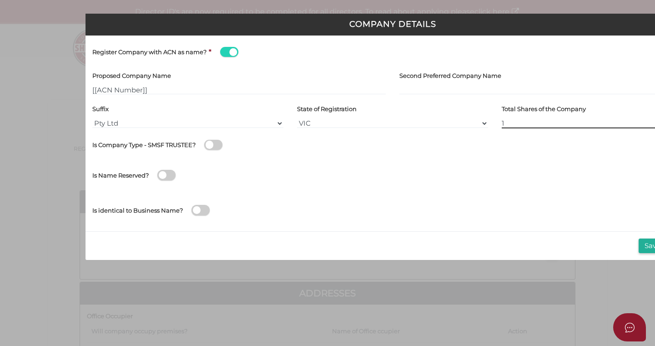
click at [507, 122] on input "1" at bounding box center [597, 123] width 191 height 10
type input "10"
click at [648, 248] on button "Save & Close" at bounding box center [666, 246] width 54 height 15
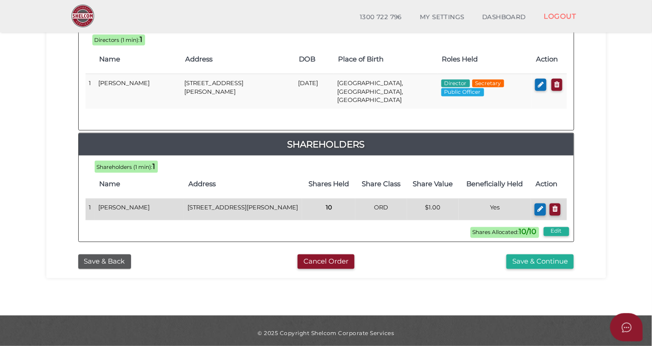
scroll to position [445, 0]
